Goal: Task Accomplishment & Management: Use online tool/utility

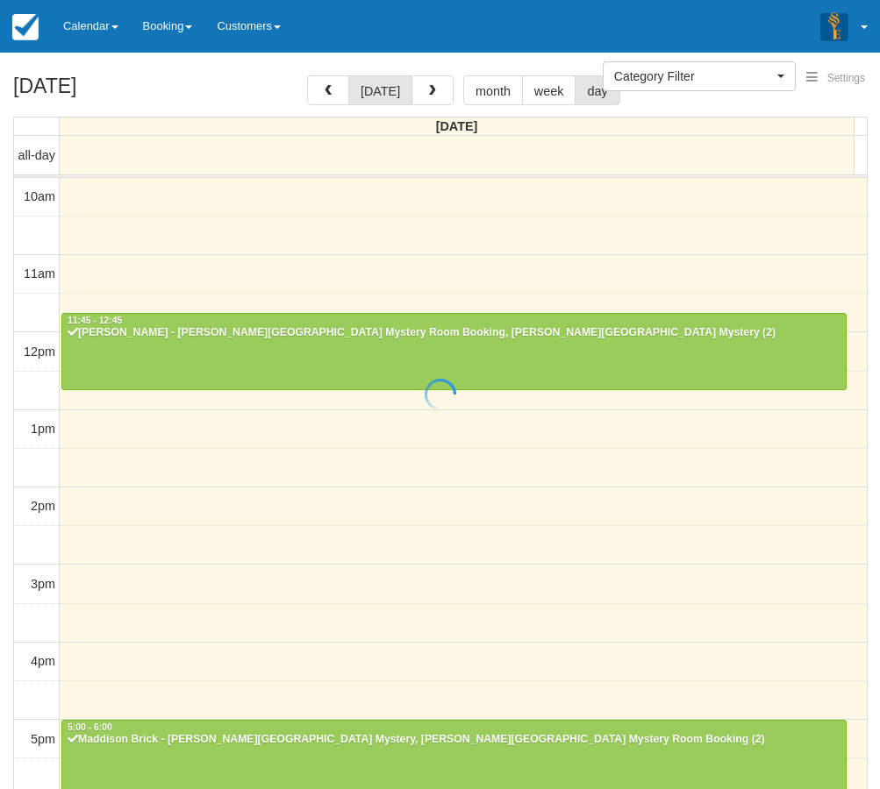
select select
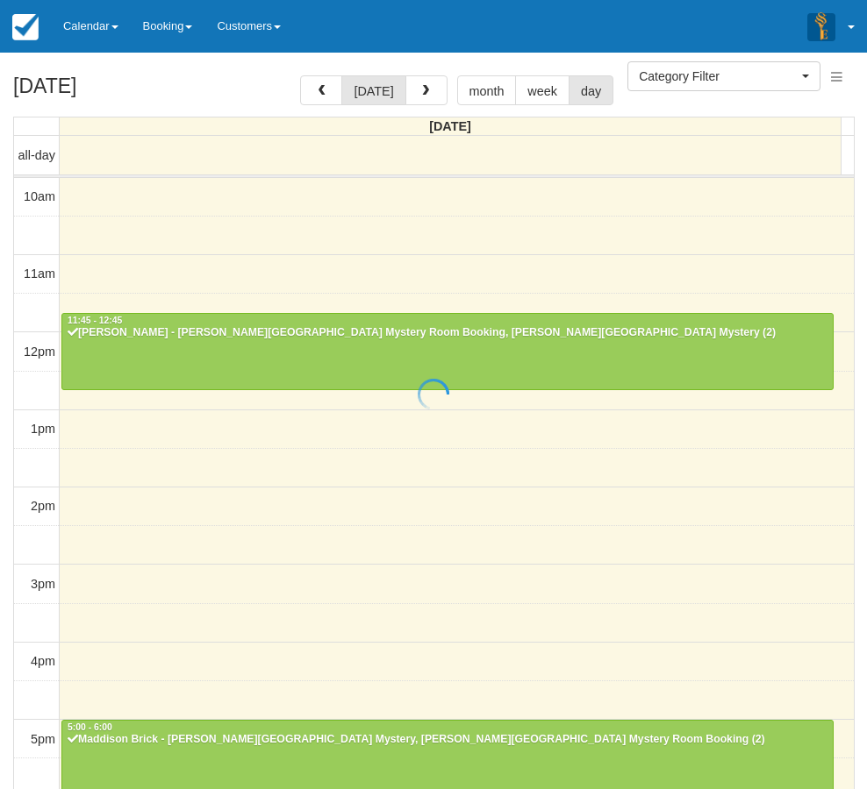
scroll to position [354, 0]
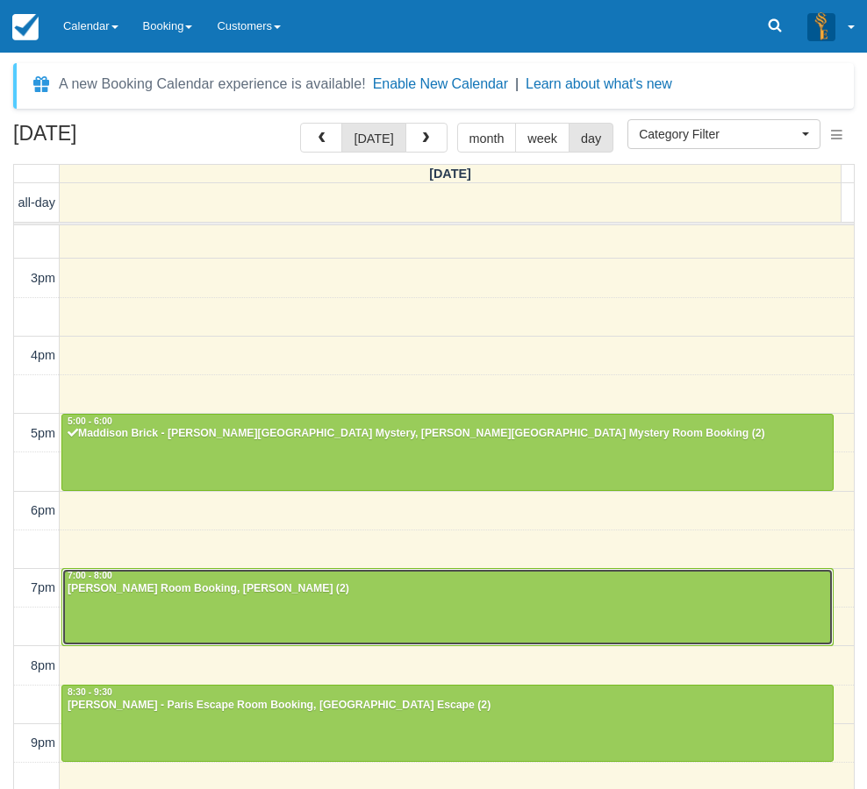
click at [227, 607] on div at bounding box center [447, 606] width 770 height 75
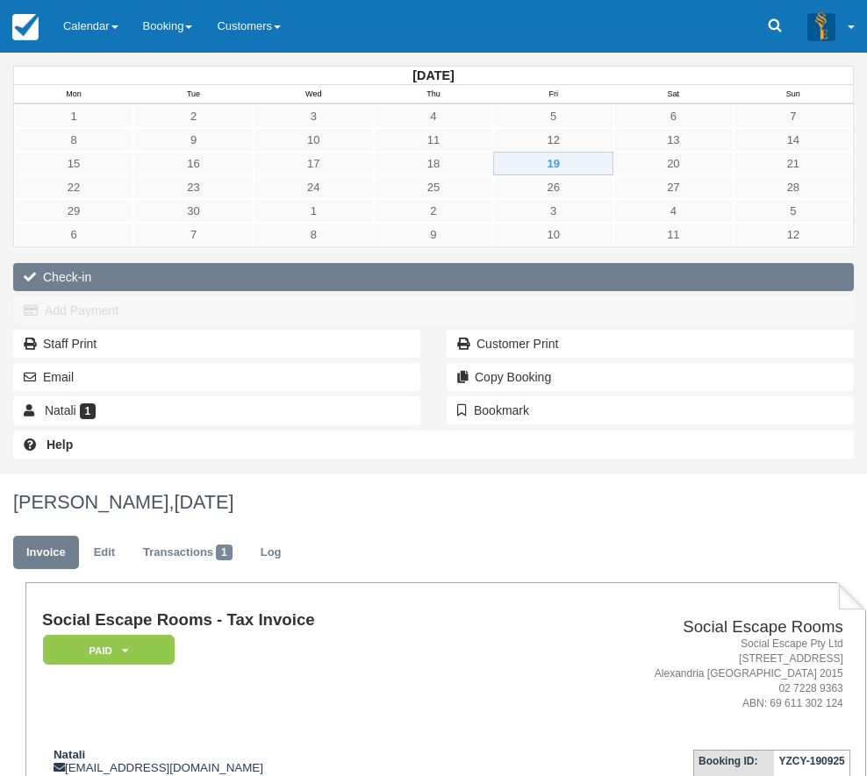
click at [94, 284] on button "Check-in" at bounding box center [433, 277] width 840 height 28
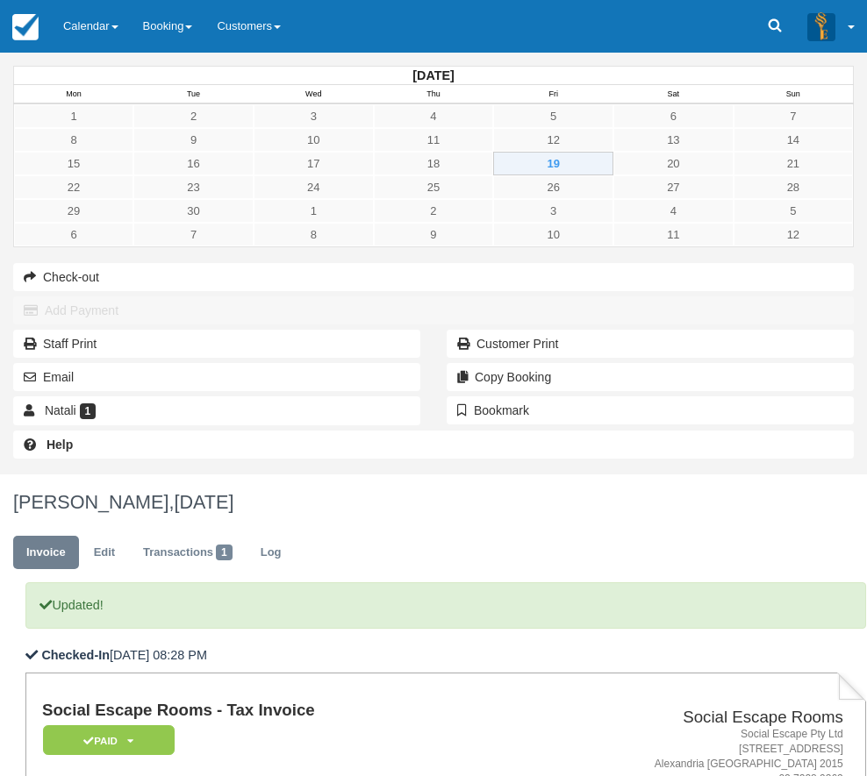
copy strong "Natali"
